Goal: Navigation & Orientation: Find specific page/section

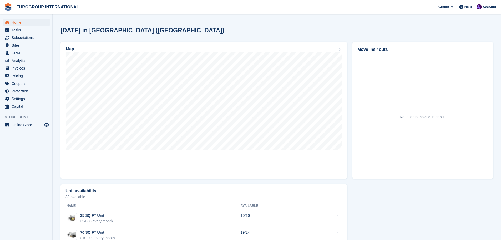
scroll to position [132, 0]
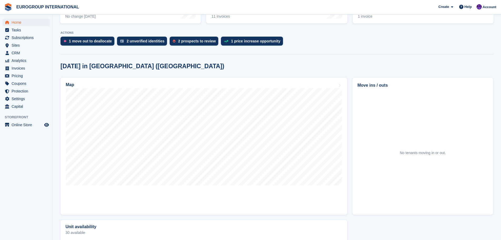
scroll to position [83, 0]
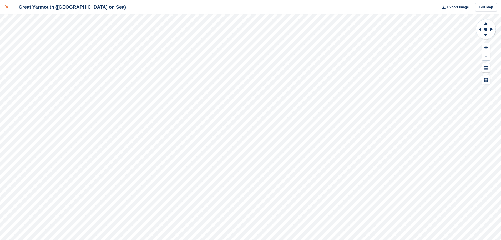
click at [7, 8] on icon at bounding box center [6, 6] width 3 height 3
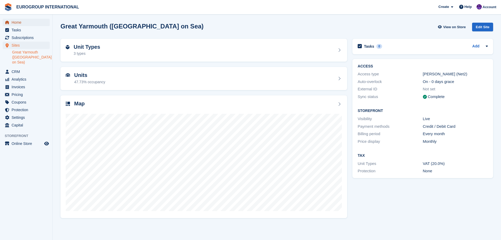
click at [31, 23] on span "Home" at bounding box center [28, 22] width 32 height 7
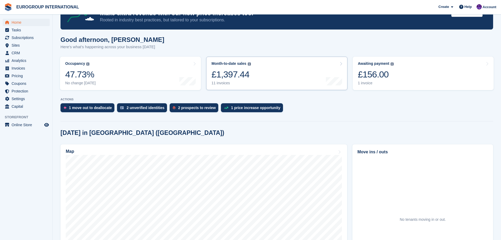
scroll to position [53, 0]
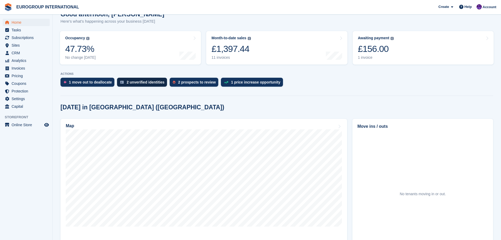
click at [140, 82] on div "2 unverified identities" at bounding box center [146, 82] width 38 height 4
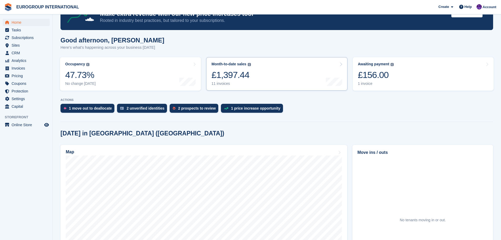
scroll to position [26, 0]
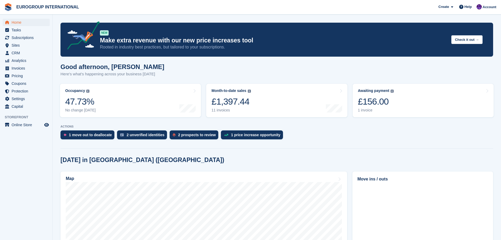
scroll to position [26, 0]
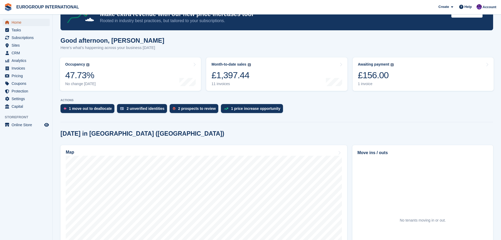
click at [36, 24] on span "Home" at bounding box center [28, 22] width 32 height 7
